Goal: Check status: Check status

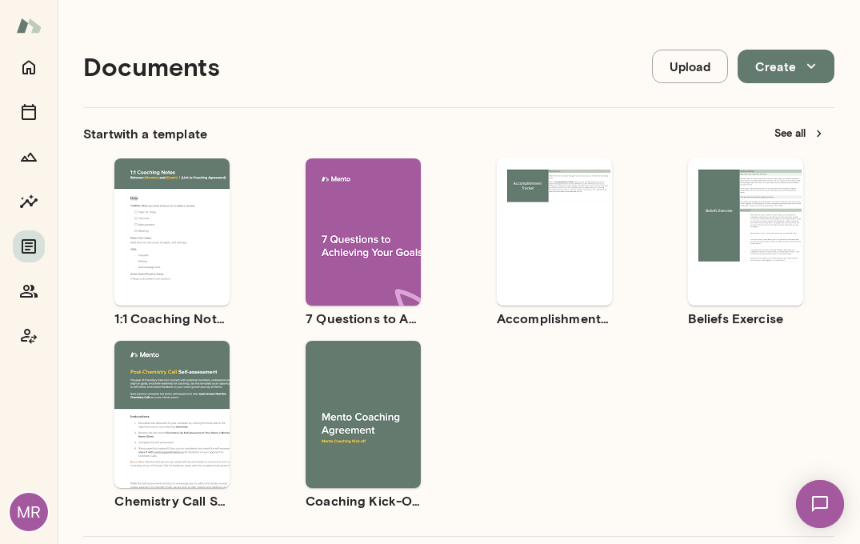
scroll to position [630, 0]
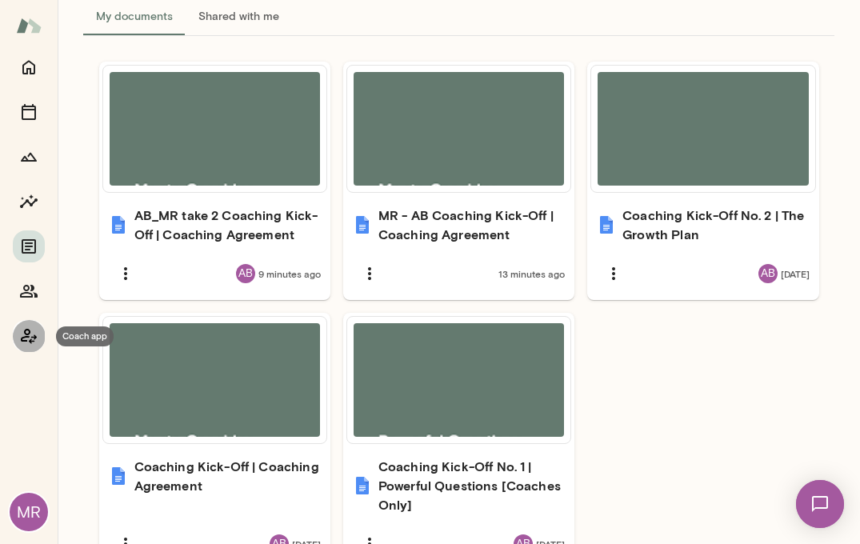
click at [28, 335] on icon "Coach app" at bounding box center [28, 336] width 19 height 19
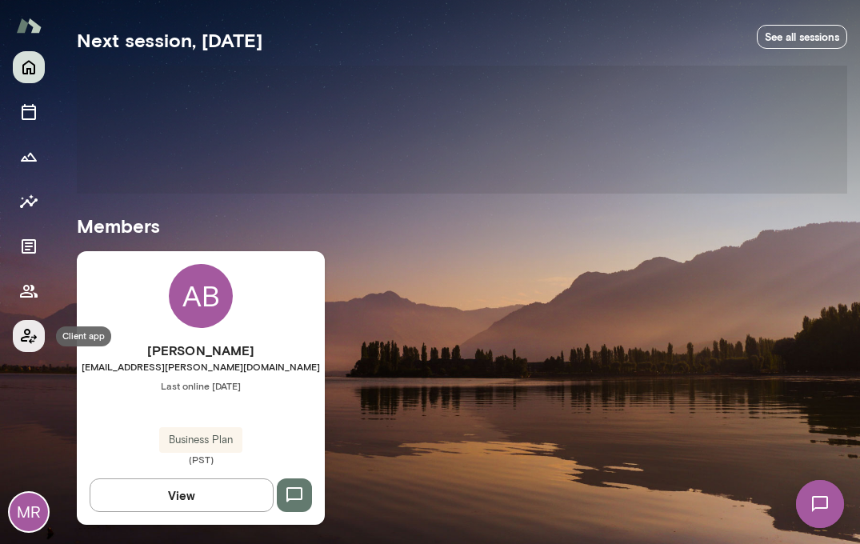
scroll to position [286, 0]
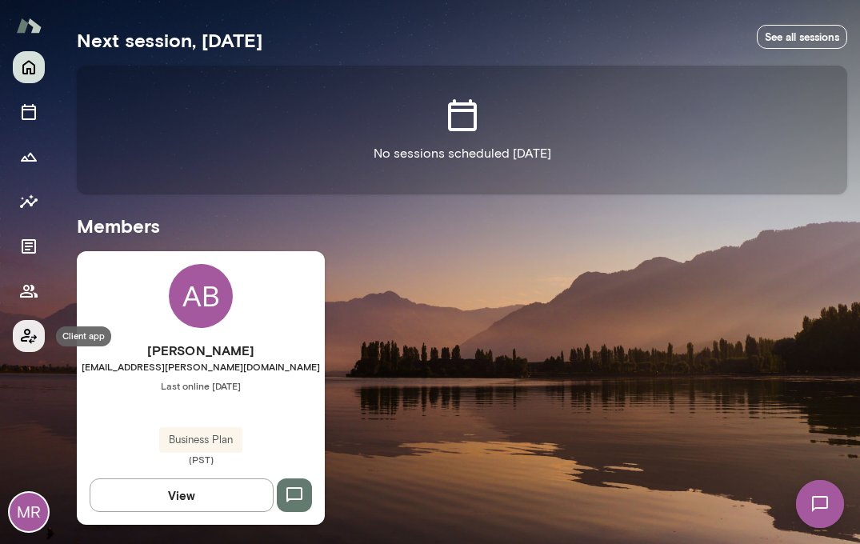
click at [31, 332] on icon "Client app" at bounding box center [28, 336] width 19 height 19
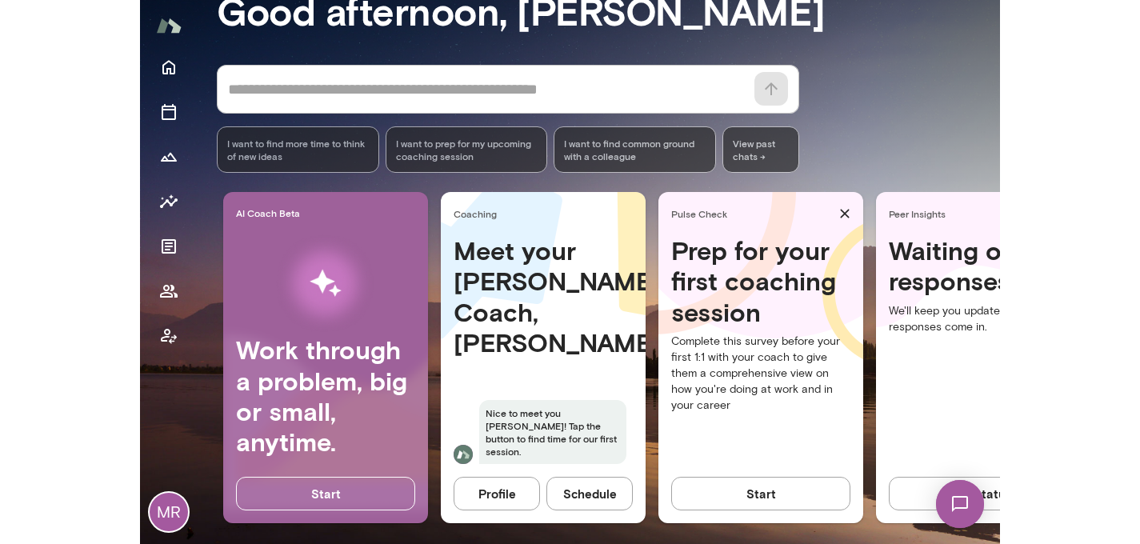
scroll to position [177, 0]
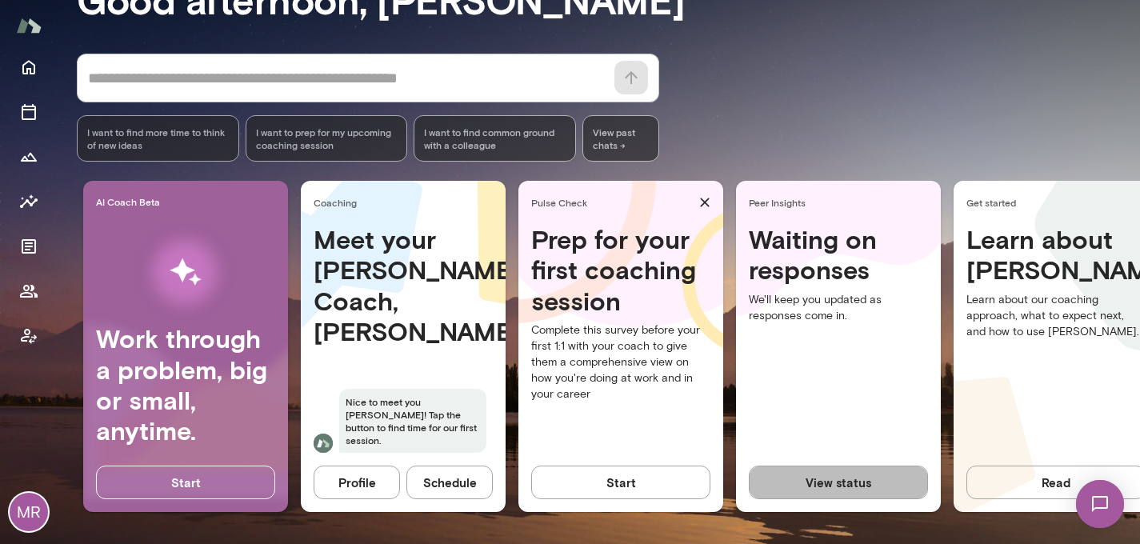
click at [834, 486] on button "View status" at bounding box center [838, 483] width 179 height 34
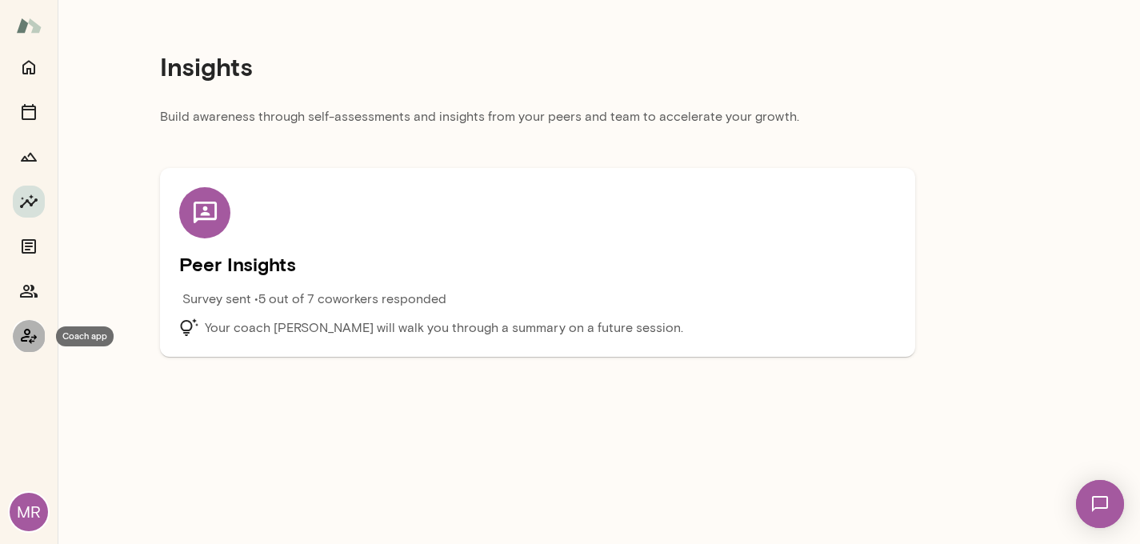
click at [32, 338] on icon "Coach app" at bounding box center [28, 336] width 19 height 19
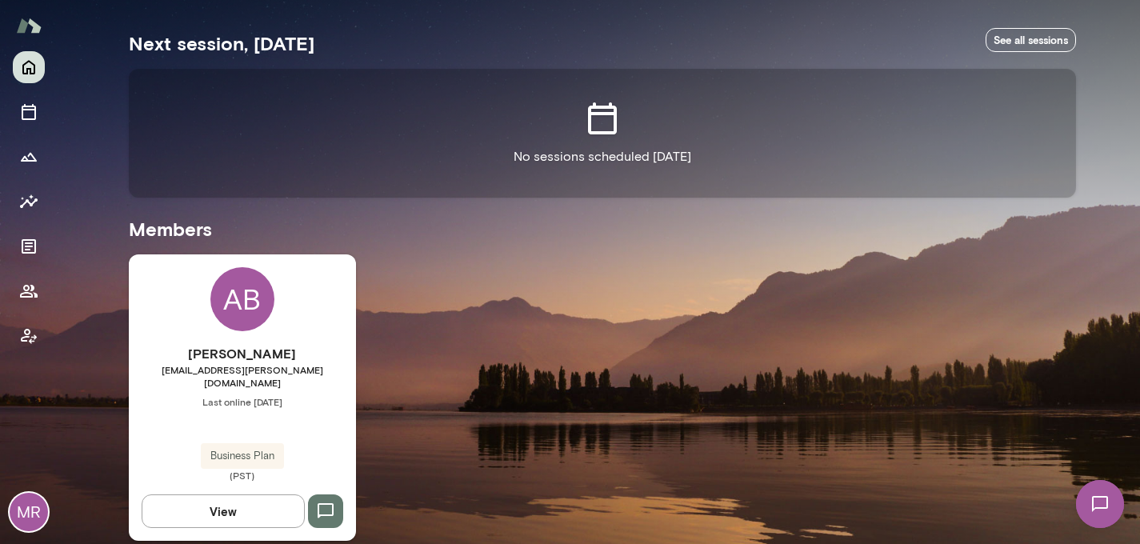
scroll to position [286, 0]
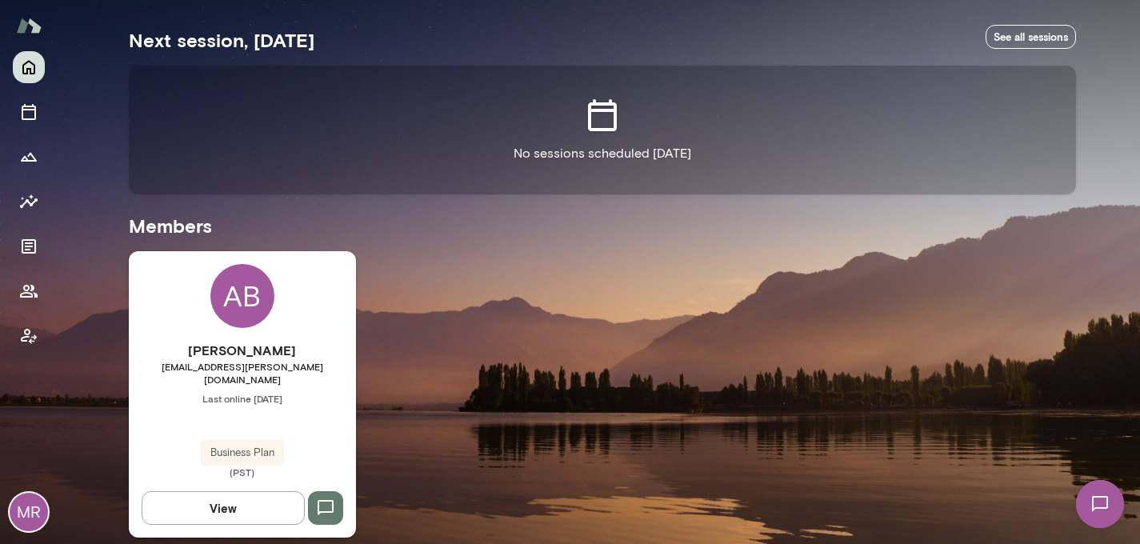
click at [229, 495] on button "View" at bounding box center [223, 508] width 163 height 34
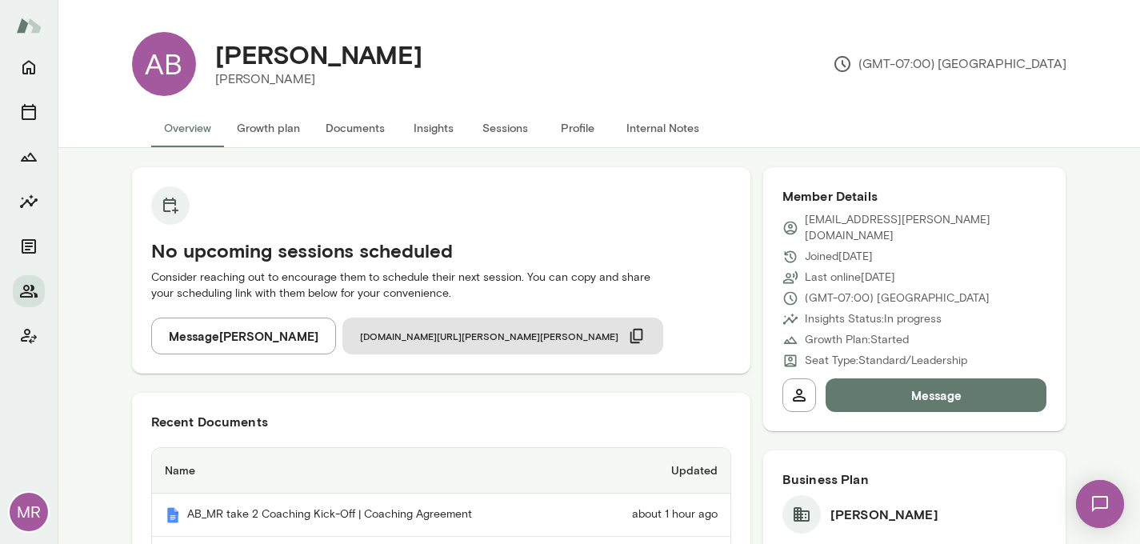
click at [427, 126] on button "Insights" at bounding box center [434, 128] width 72 height 38
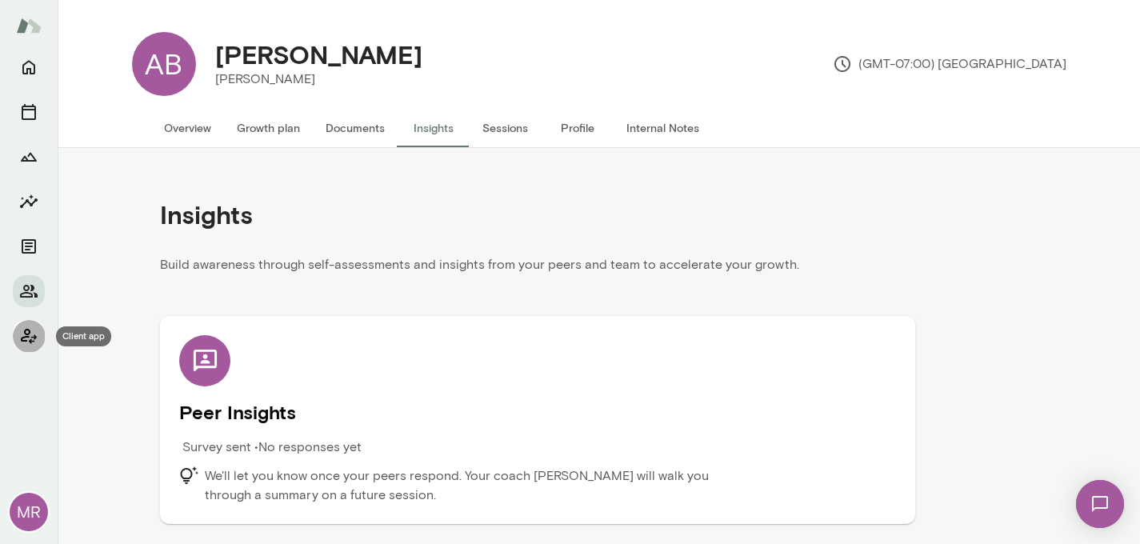
click at [22, 339] on icon "Client app" at bounding box center [28, 336] width 19 height 19
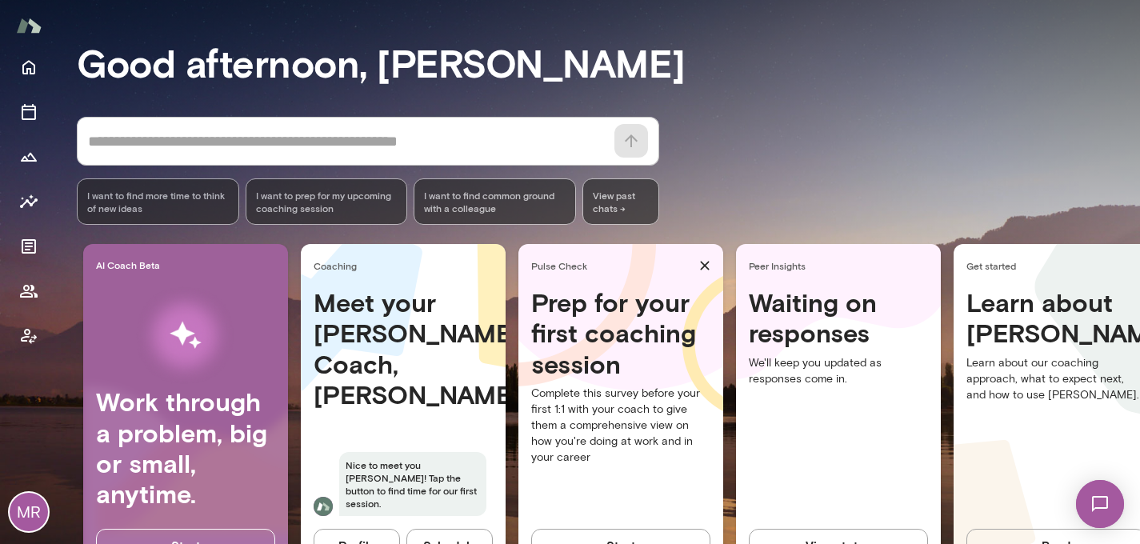
scroll to position [177, 0]
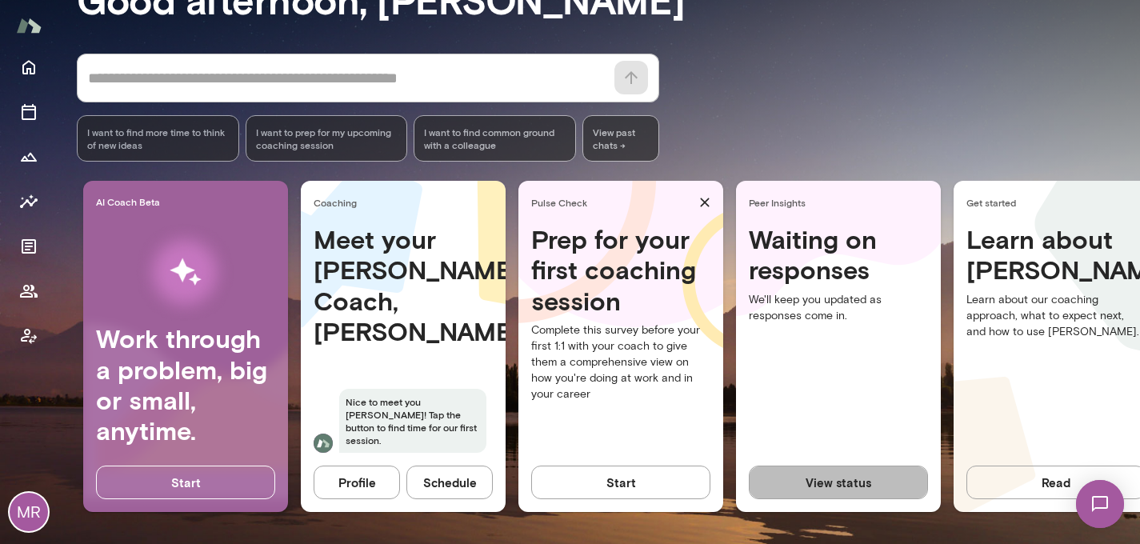
click at [860, 484] on button "View status" at bounding box center [838, 483] width 179 height 34
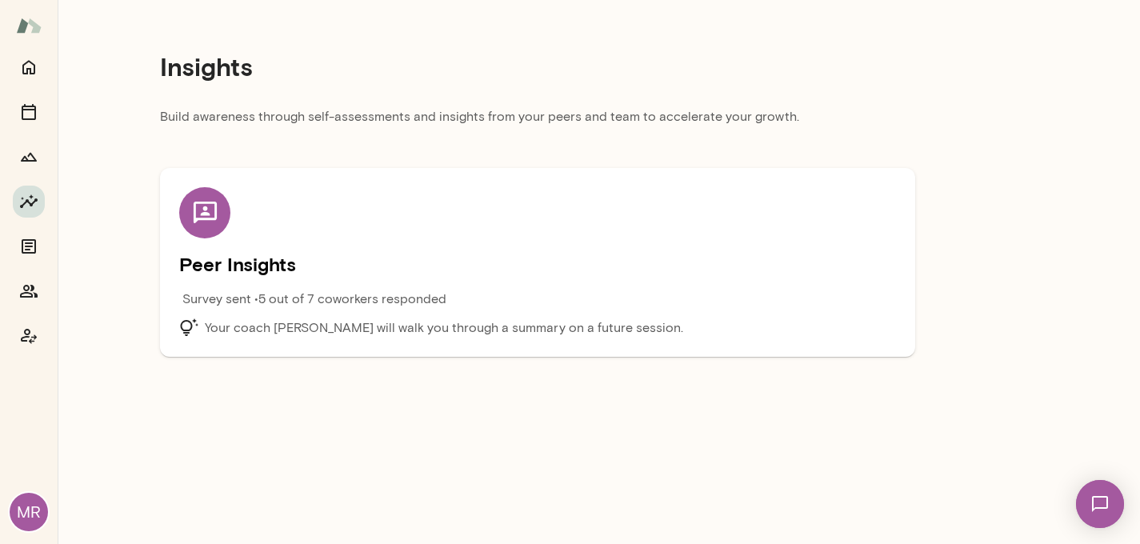
click at [258, 299] on p "Survey sent • 5 out of 7 coworkers responded" at bounding box center [314, 299] width 264 height 19
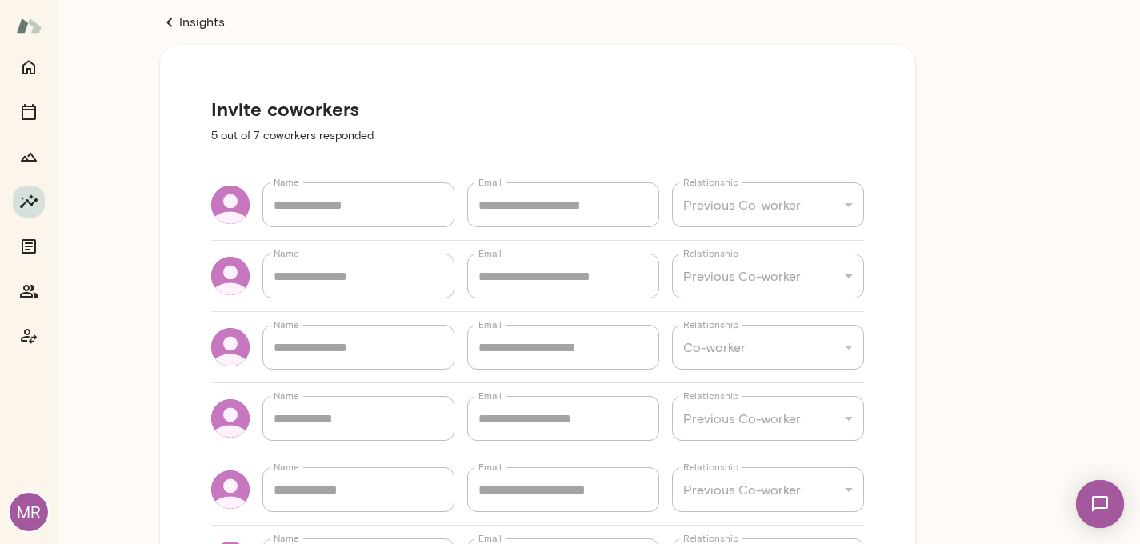
click at [167, 22] on icon at bounding box center [169, 22] width 6 height 9
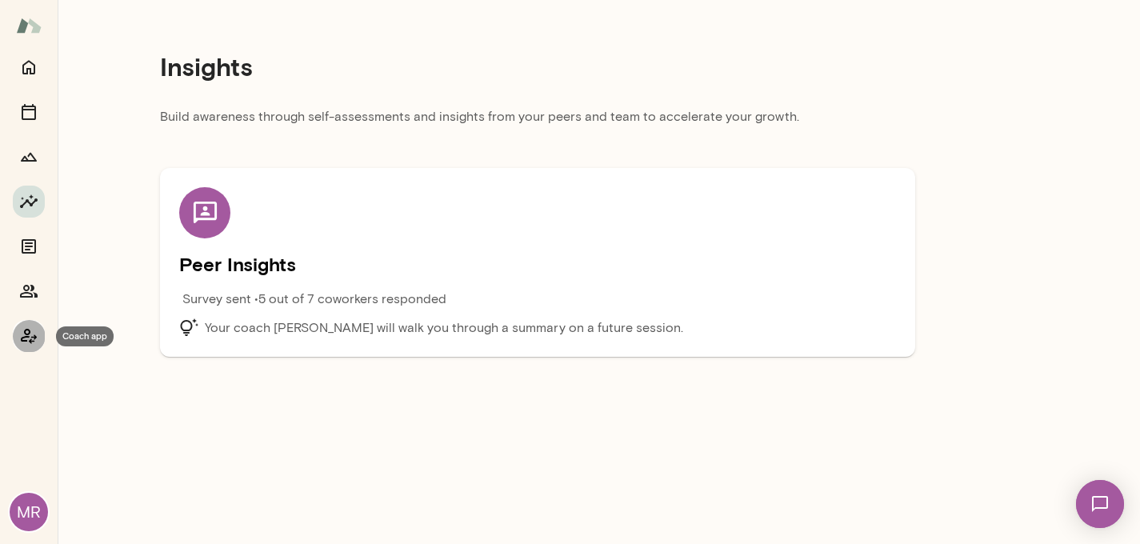
click at [31, 336] on icon "Coach app" at bounding box center [28, 336] width 19 height 19
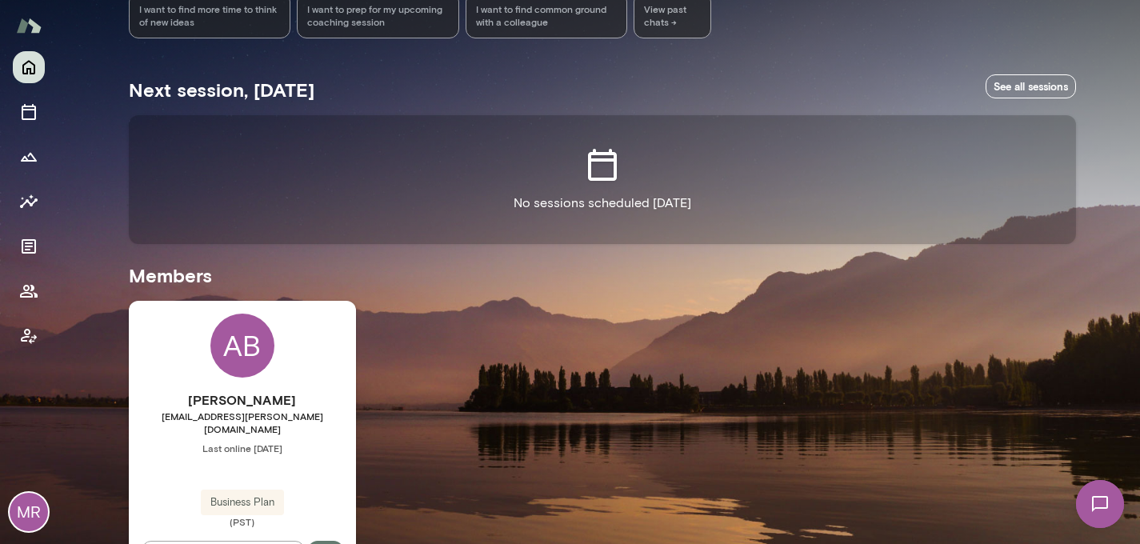
scroll to position [286, 0]
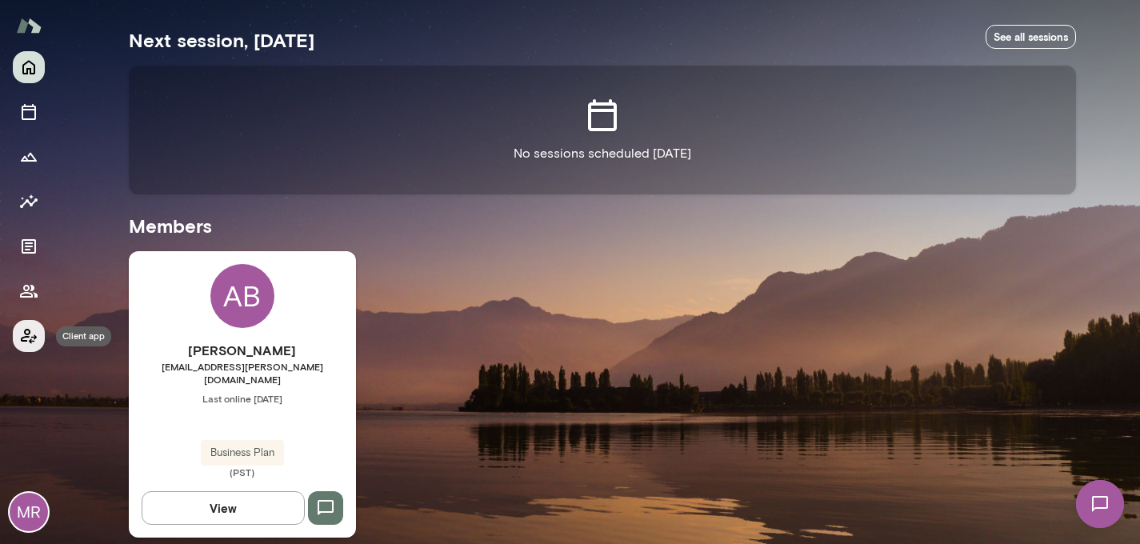
click at [34, 335] on icon "Client app" at bounding box center [29, 336] width 16 height 15
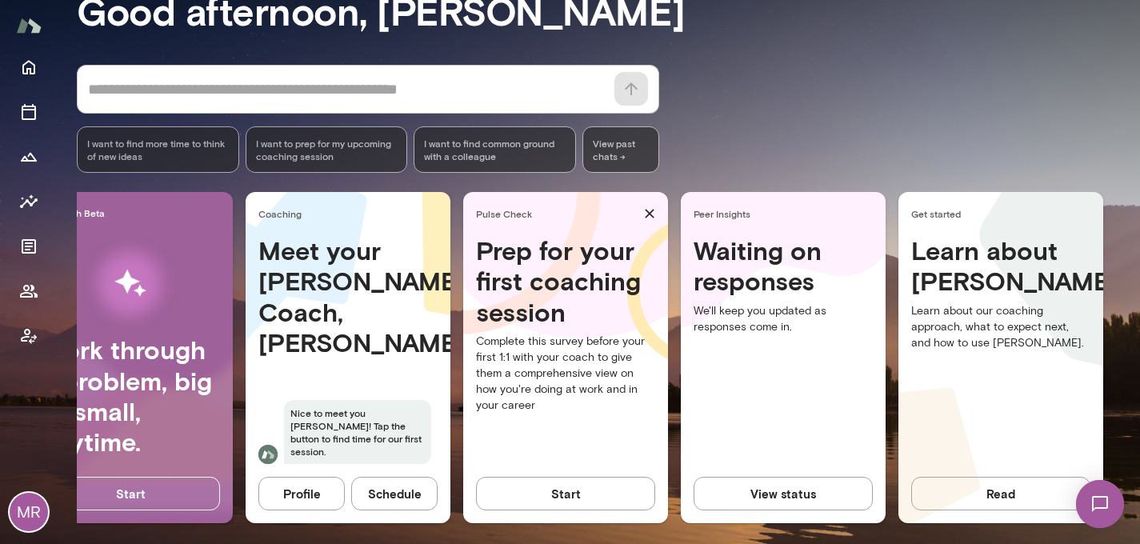
scroll to position [0, 57]
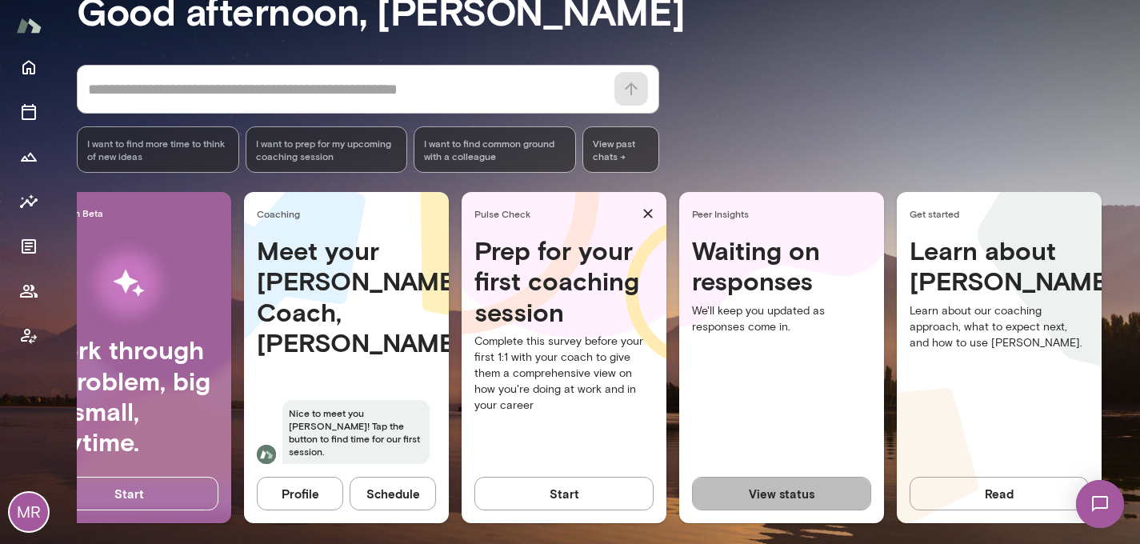
click at [776, 498] on button "View status" at bounding box center [781, 494] width 179 height 34
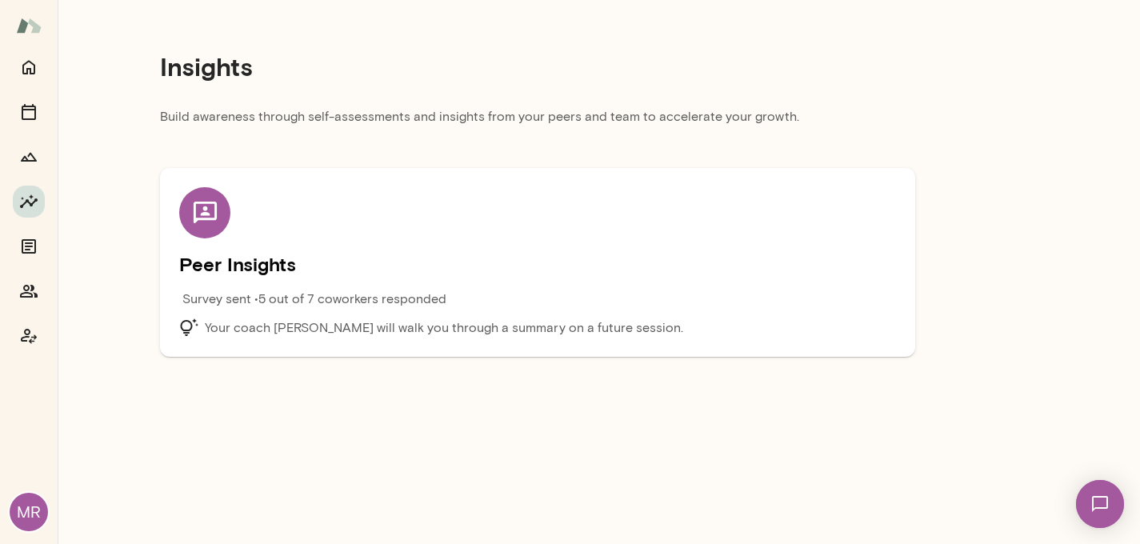
click at [211, 222] on icon at bounding box center [205, 213] width 28 height 28
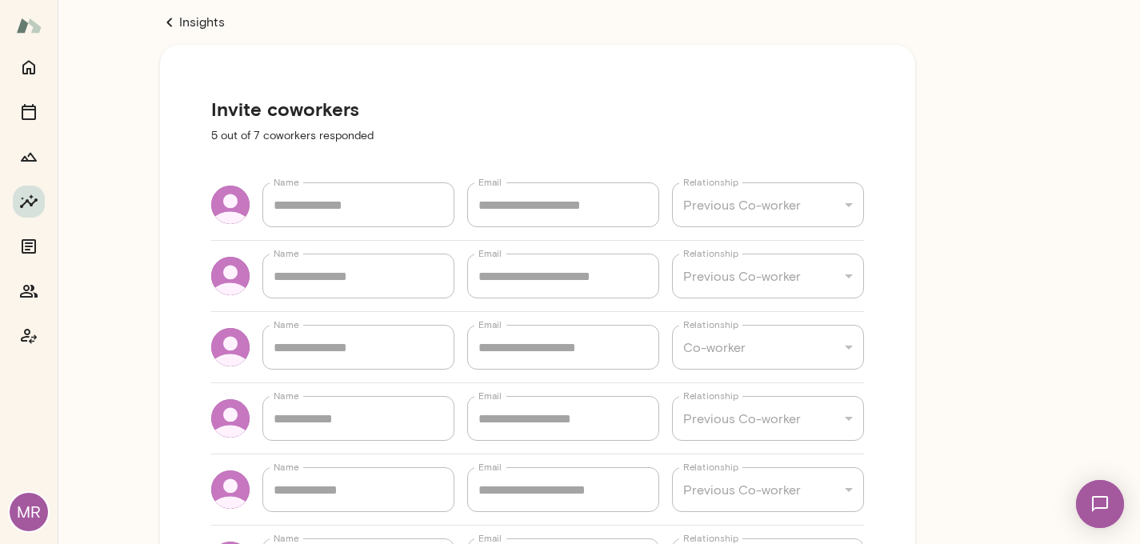
type textarea "*"
click at [26, 339] on icon "Coach app" at bounding box center [28, 336] width 19 height 19
